Goal: Communication & Community: Answer question/provide support

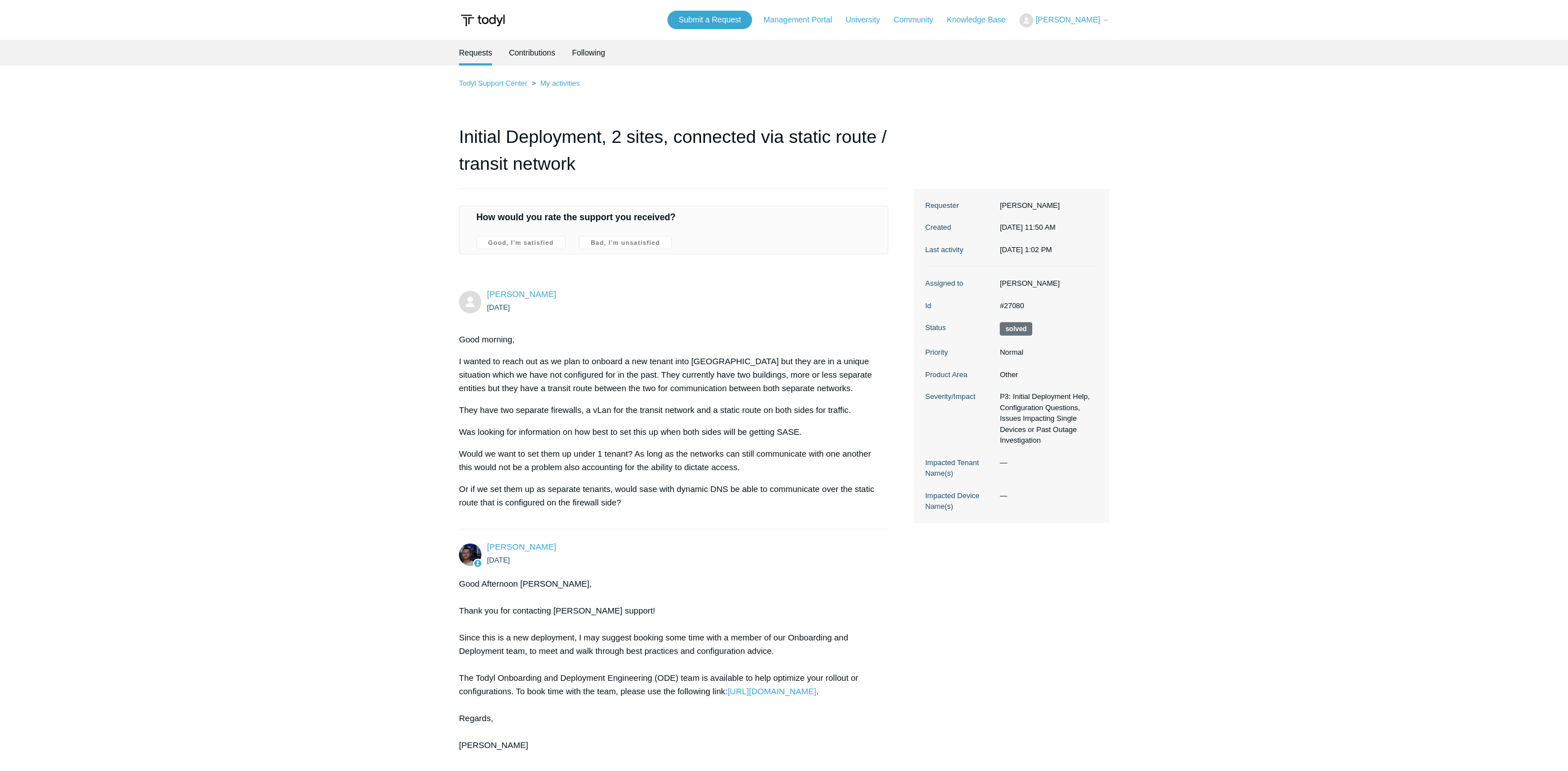
scroll to position [877, 0]
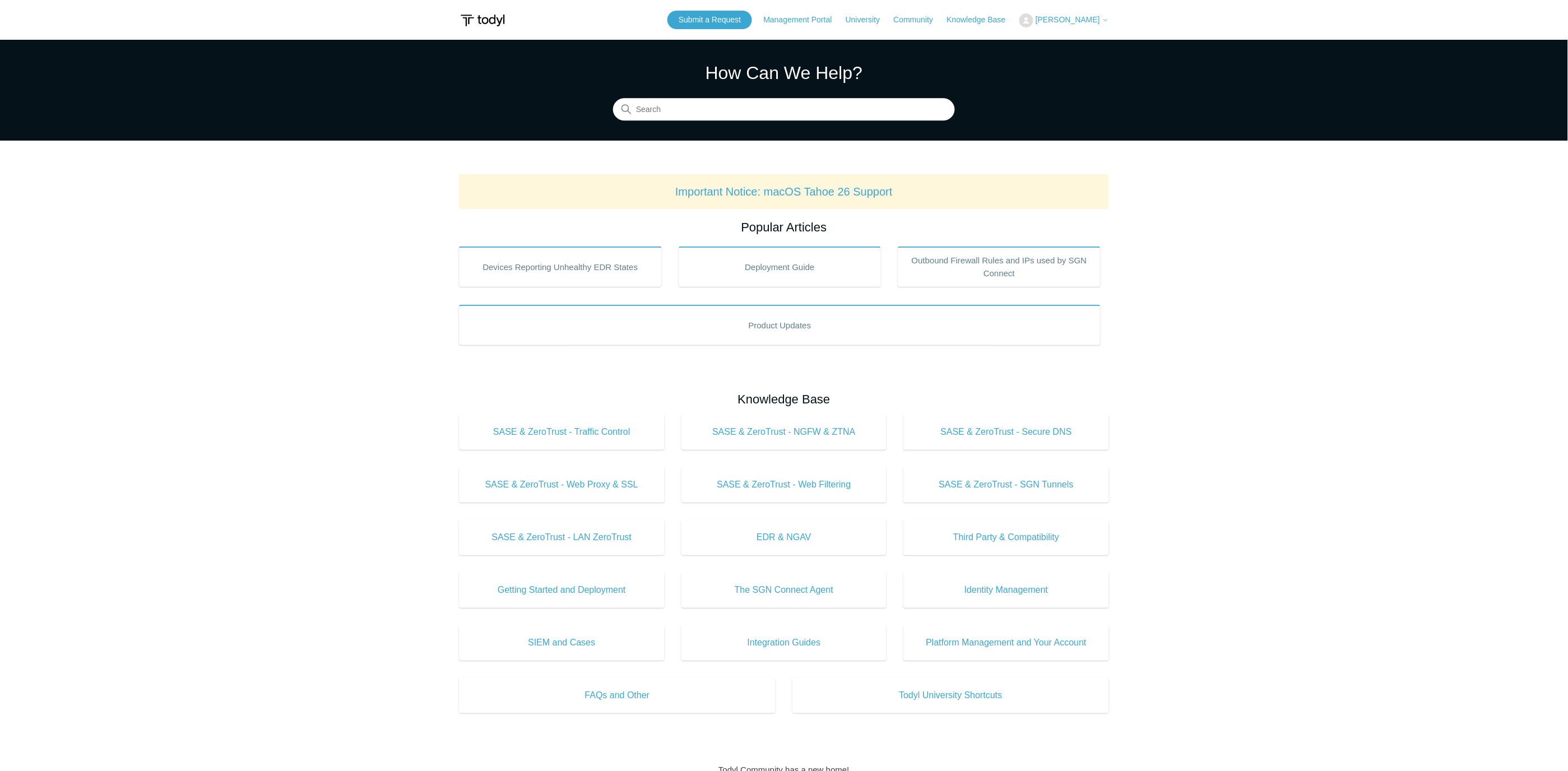
click at [1088, 19] on span "[PERSON_NAME]" at bounding box center [1068, 19] width 65 height 9
click at [1068, 42] on link "My Support Requests" at bounding box center [1075, 44] width 109 height 20
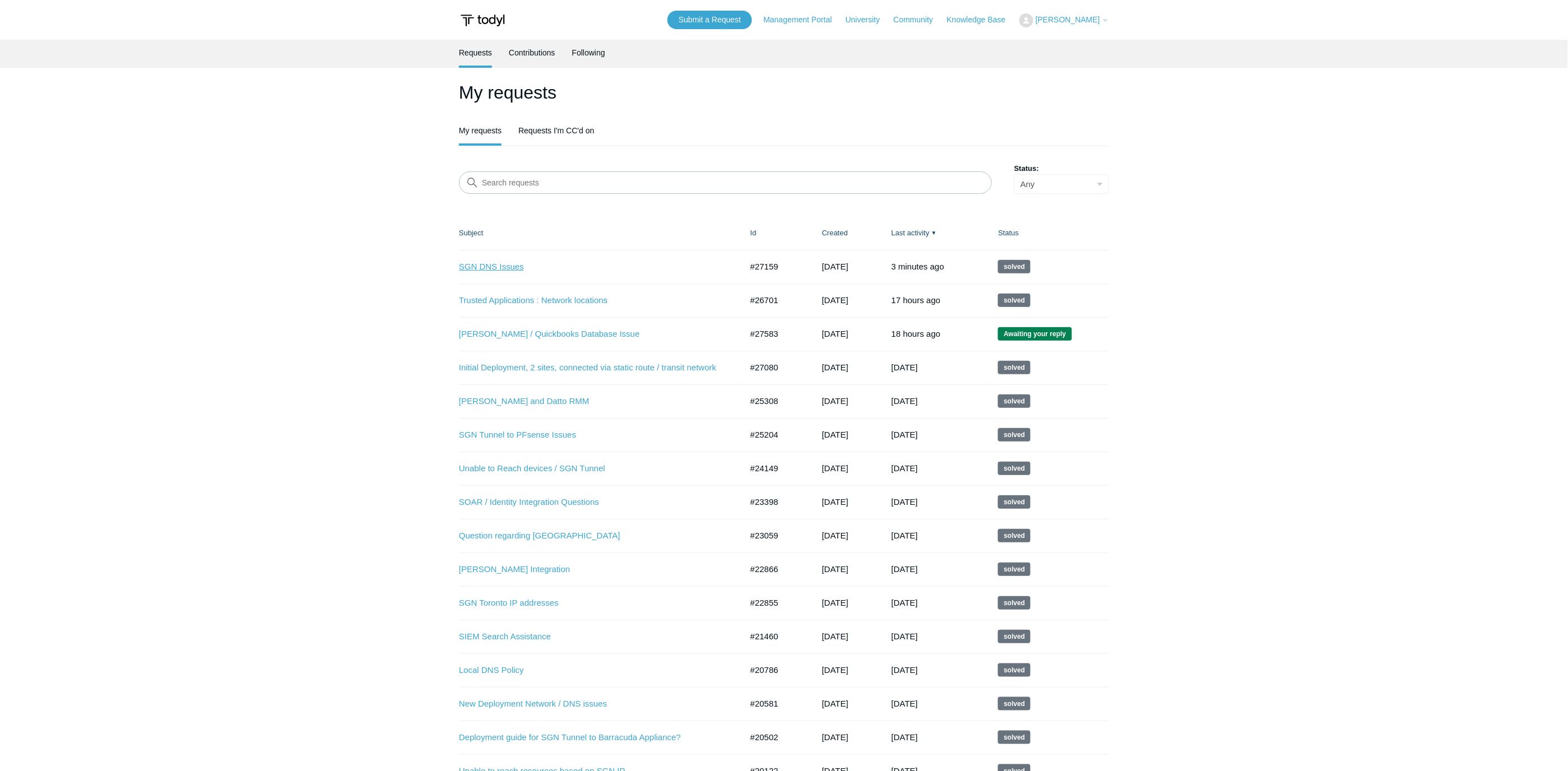
click at [509, 266] on link "SGN DNS Issues" at bounding box center [591, 267] width 266 height 13
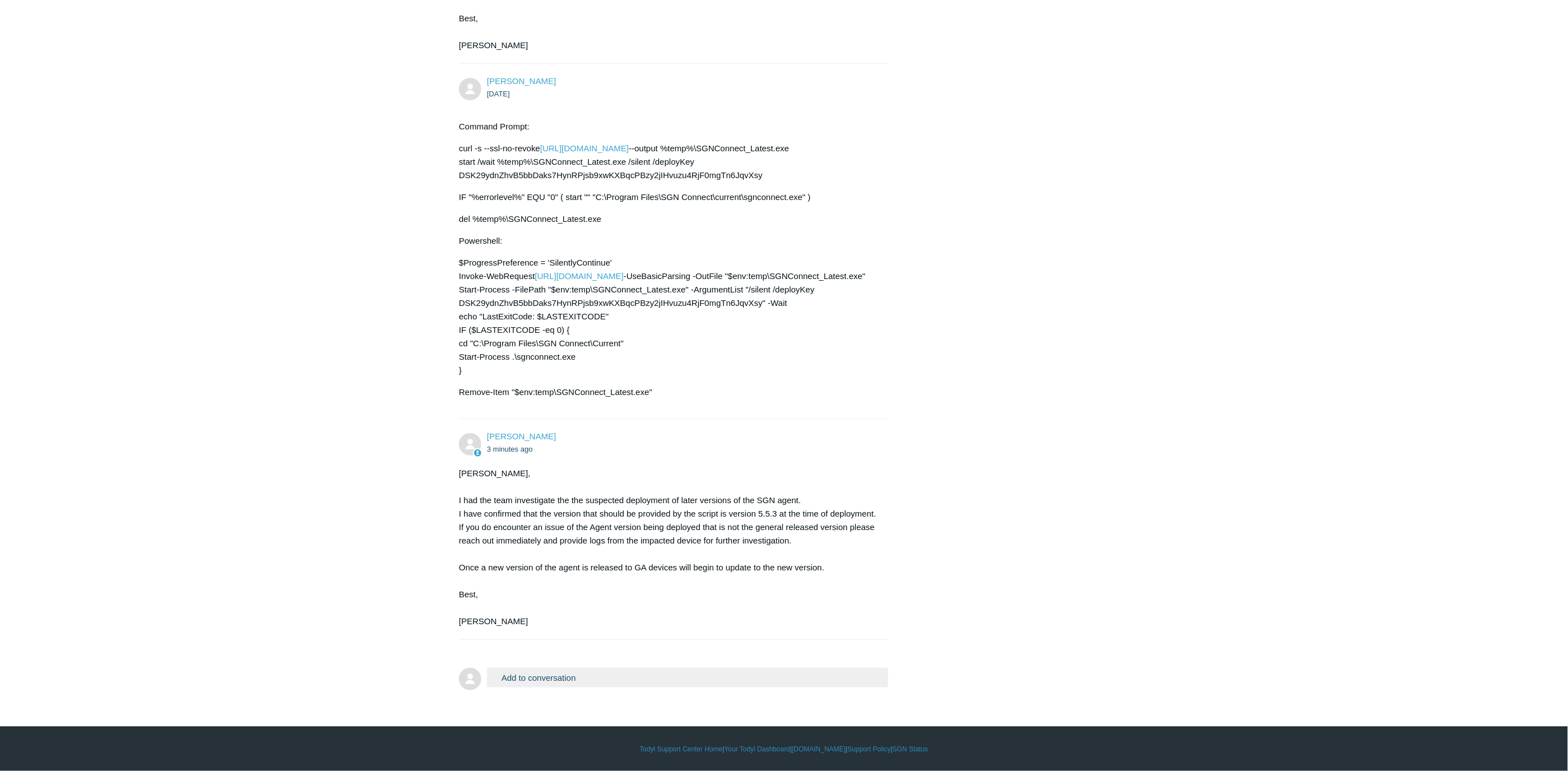
scroll to position [3732, 0]
click at [565, 675] on button "Add to conversation" at bounding box center [686, 677] width 401 height 20
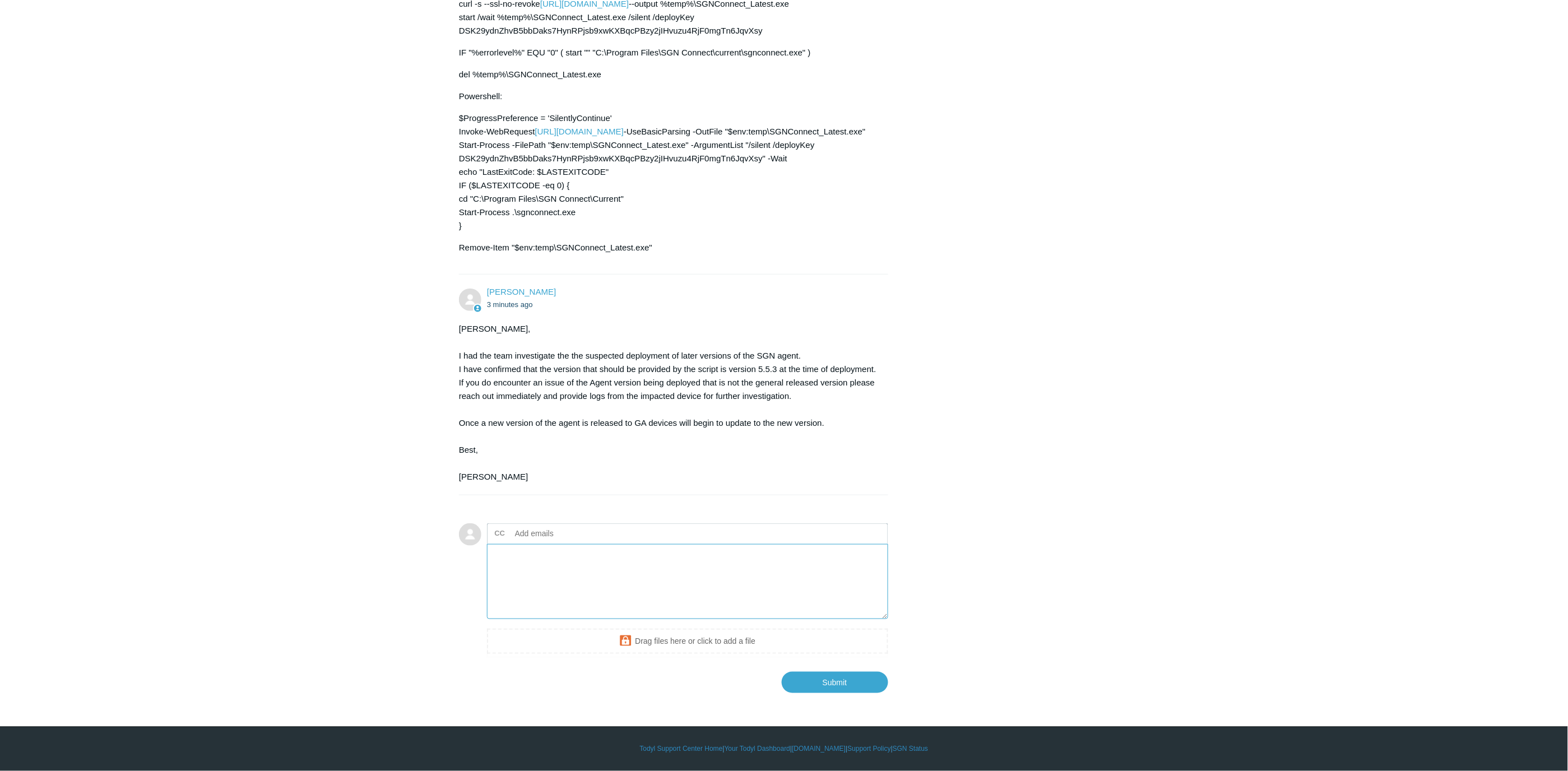
scroll to position [3877, 0]
type textarea "H"
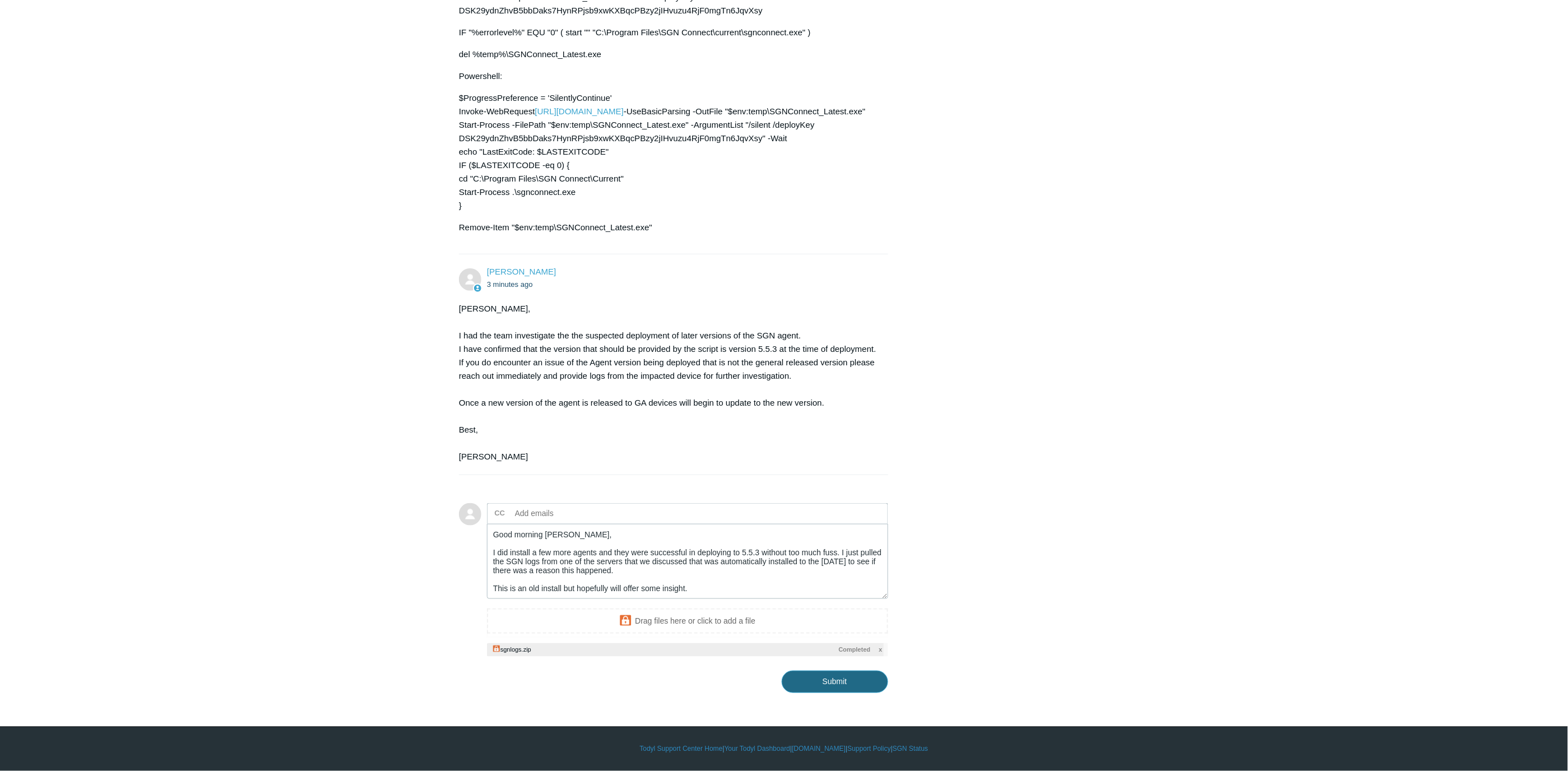
click at [834, 693] on input "Submit" at bounding box center [835, 681] width 106 height 23
type textarea "Good morning Kris, I did install a few more agents and they were successful in …"
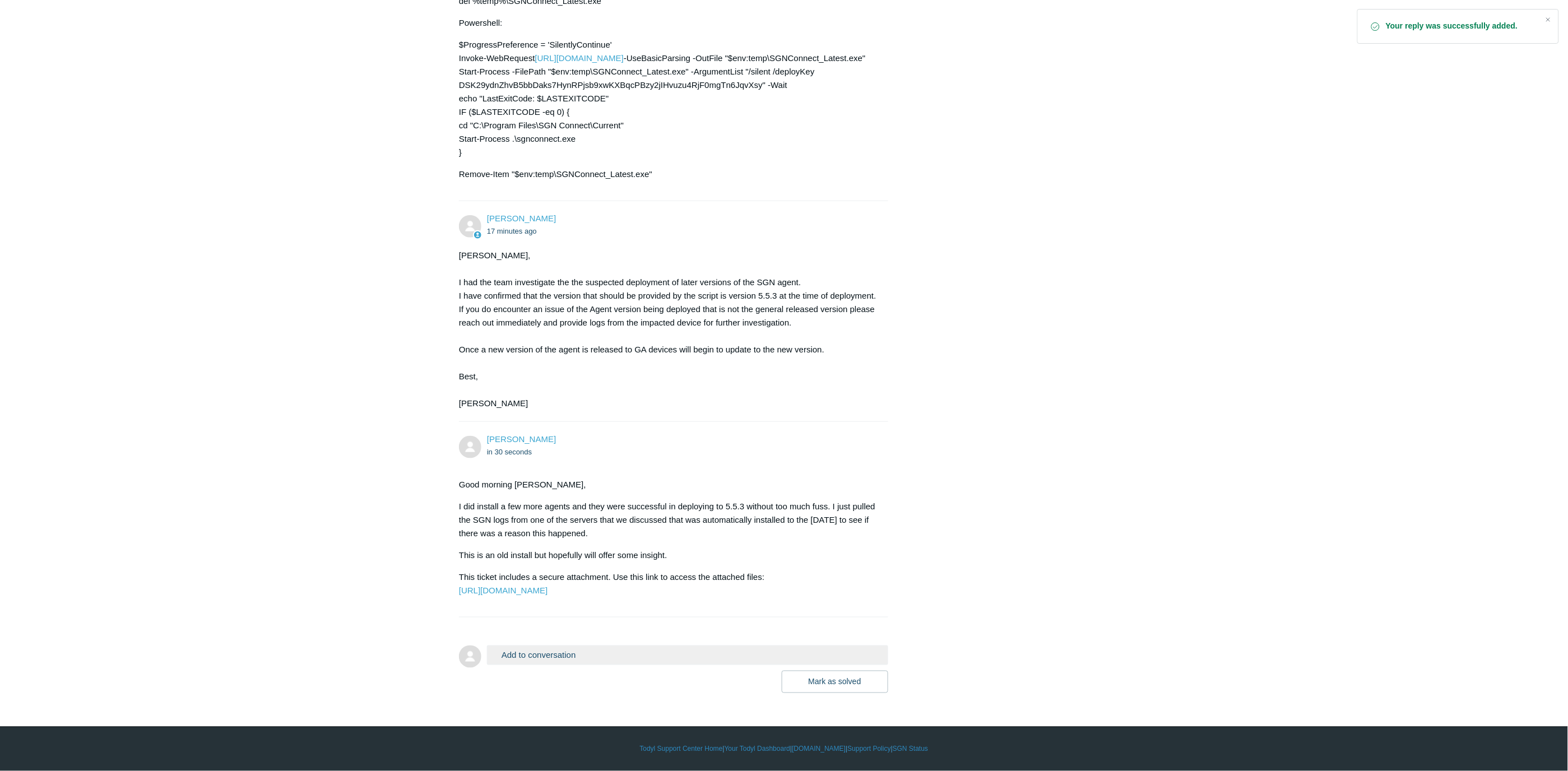
scroll to position [3976, 0]
